Goal: Task Accomplishment & Management: Complete application form

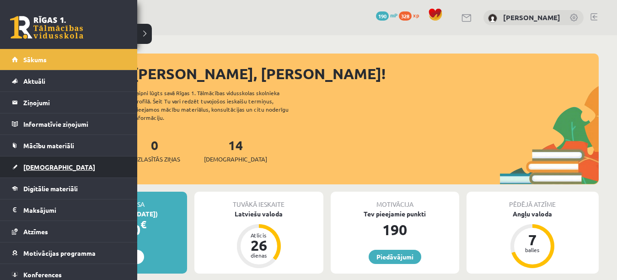
click at [50, 167] on span "[DEMOGRAPHIC_DATA]" at bounding box center [59, 167] width 72 height 8
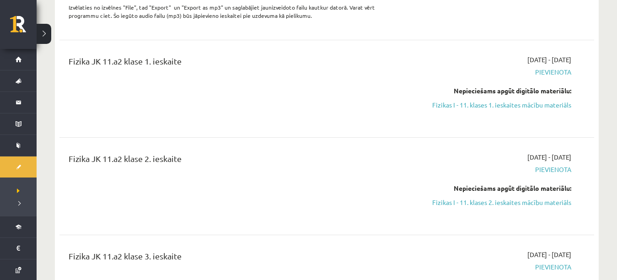
scroll to position [269, 0]
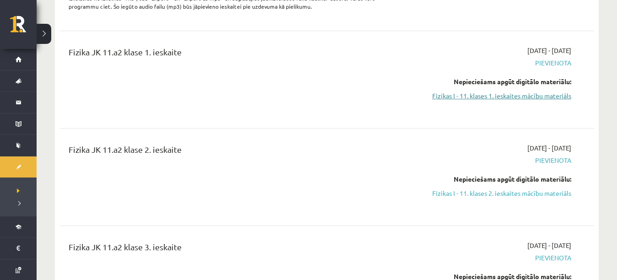
click at [536, 98] on link "Fizikas I - 11. klases 1. ieskaites mācību materiāls" at bounding box center [492, 96] width 158 height 10
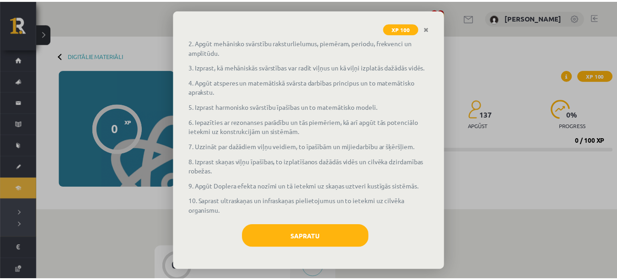
scroll to position [93, 0]
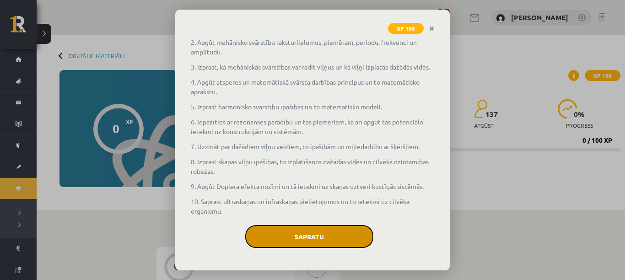
click at [329, 237] on button "Sapratu" at bounding box center [309, 236] width 128 height 23
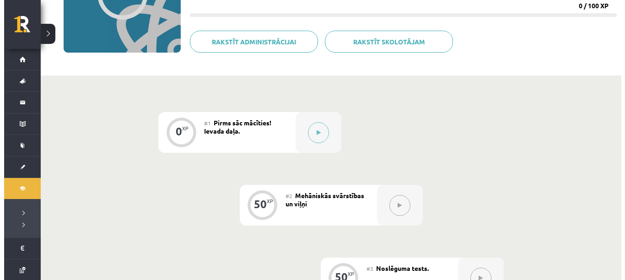
scroll to position [128, 0]
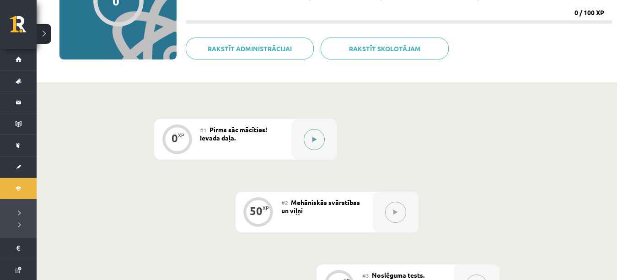
click at [311, 147] on button at bounding box center [314, 139] width 21 height 21
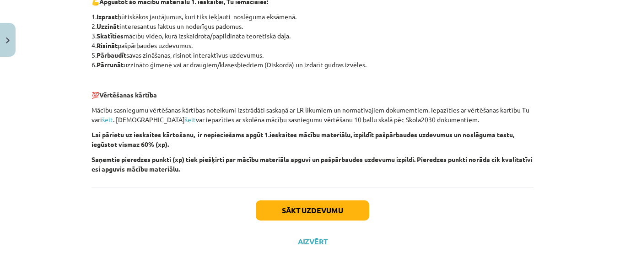
scroll to position [652, 0]
click at [336, 209] on button "Sākt uzdevumu" at bounding box center [312, 210] width 113 height 20
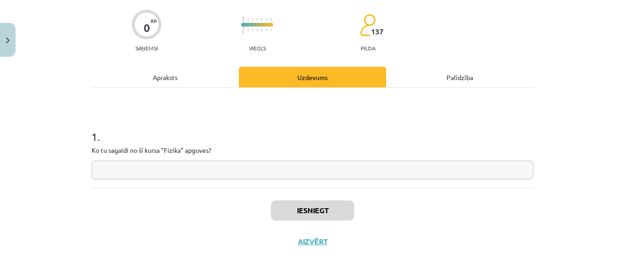
scroll to position [23, 0]
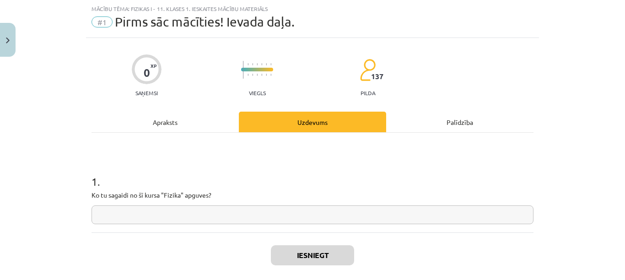
click at [326, 218] on input "text" at bounding box center [312, 214] width 442 height 19
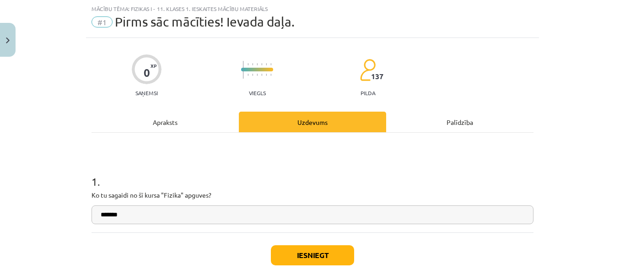
click at [455, 252] on div "Iesniegt Aizvērt" at bounding box center [312, 264] width 442 height 64
click at [409, 219] on input "******" at bounding box center [312, 214] width 442 height 19
click at [409, 219] on input "**********" at bounding box center [312, 214] width 442 height 19
click at [435, 217] on input "**********" at bounding box center [312, 214] width 442 height 19
click at [467, 264] on div "Iesniegt Aizvērt" at bounding box center [312, 264] width 442 height 64
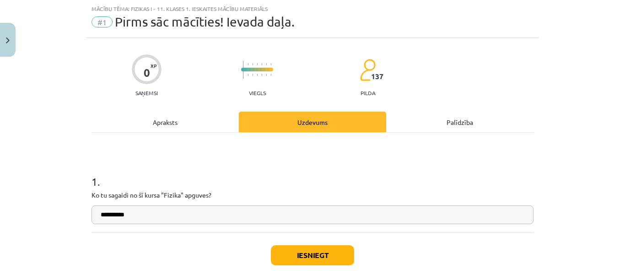
click at [403, 216] on input "**********" at bounding box center [312, 214] width 442 height 19
type input "**********"
click at [345, 255] on button "Iesniegt" at bounding box center [312, 255] width 83 height 20
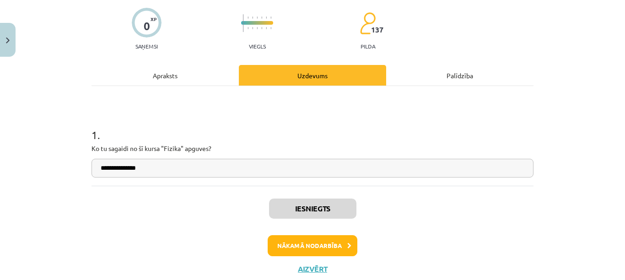
scroll to position [72, 0]
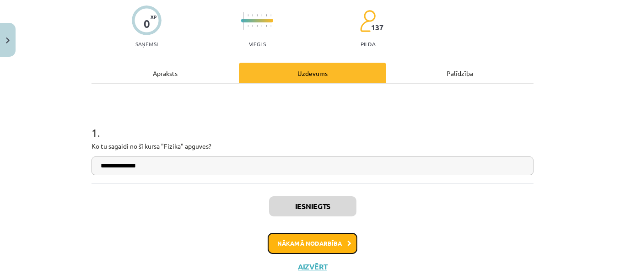
click at [333, 241] on button "Nākamā nodarbība" at bounding box center [313, 243] width 90 height 21
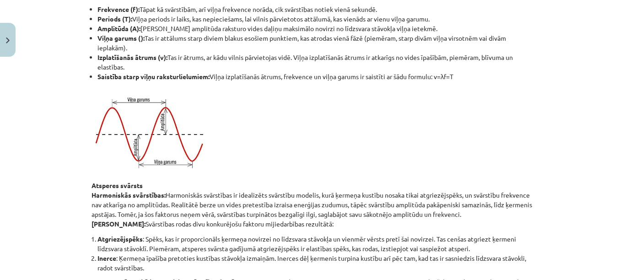
scroll to position [0, 0]
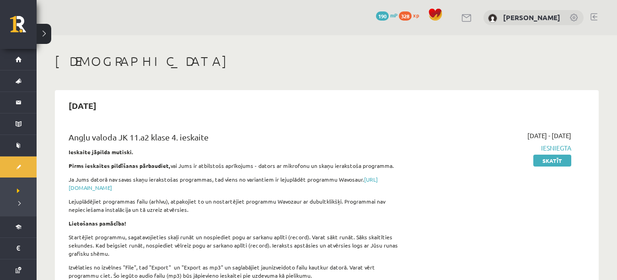
scroll to position [268, 0]
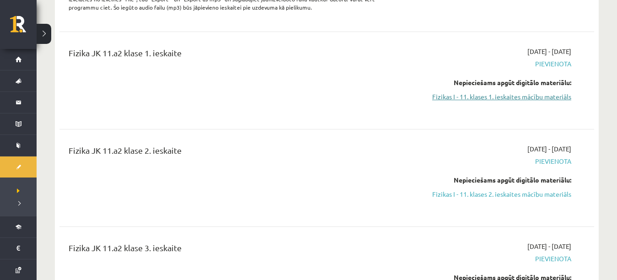
click at [473, 98] on link "Fizikas I - 11. klases 1. ieskaites mācību materiāls" at bounding box center [492, 97] width 158 height 10
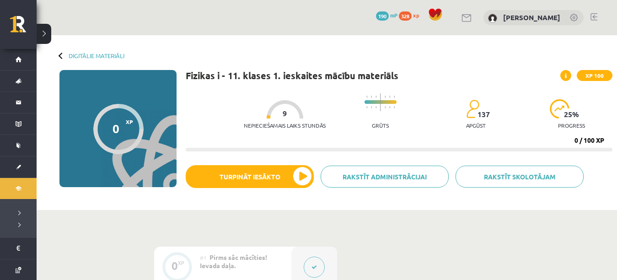
click at [267, 117] on div at bounding box center [285, 109] width 37 height 18
click at [566, 75] on icon at bounding box center [566, 75] width 2 height 5
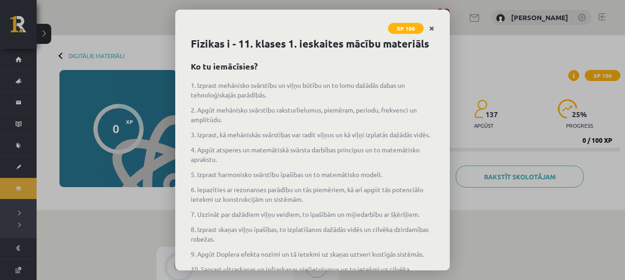
click at [432, 27] on icon "Close" at bounding box center [431, 29] width 5 height 6
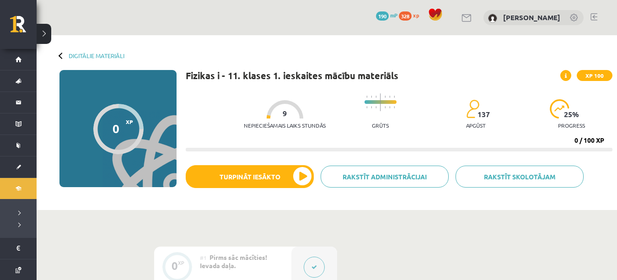
scroll to position [192, 0]
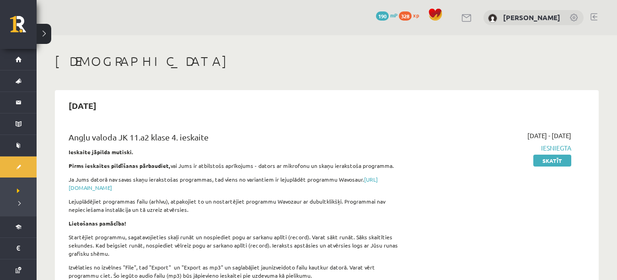
click at [590, 17] on link at bounding box center [593, 16] width 7 height 7
